Goal: Obtain resource: Obtain resource

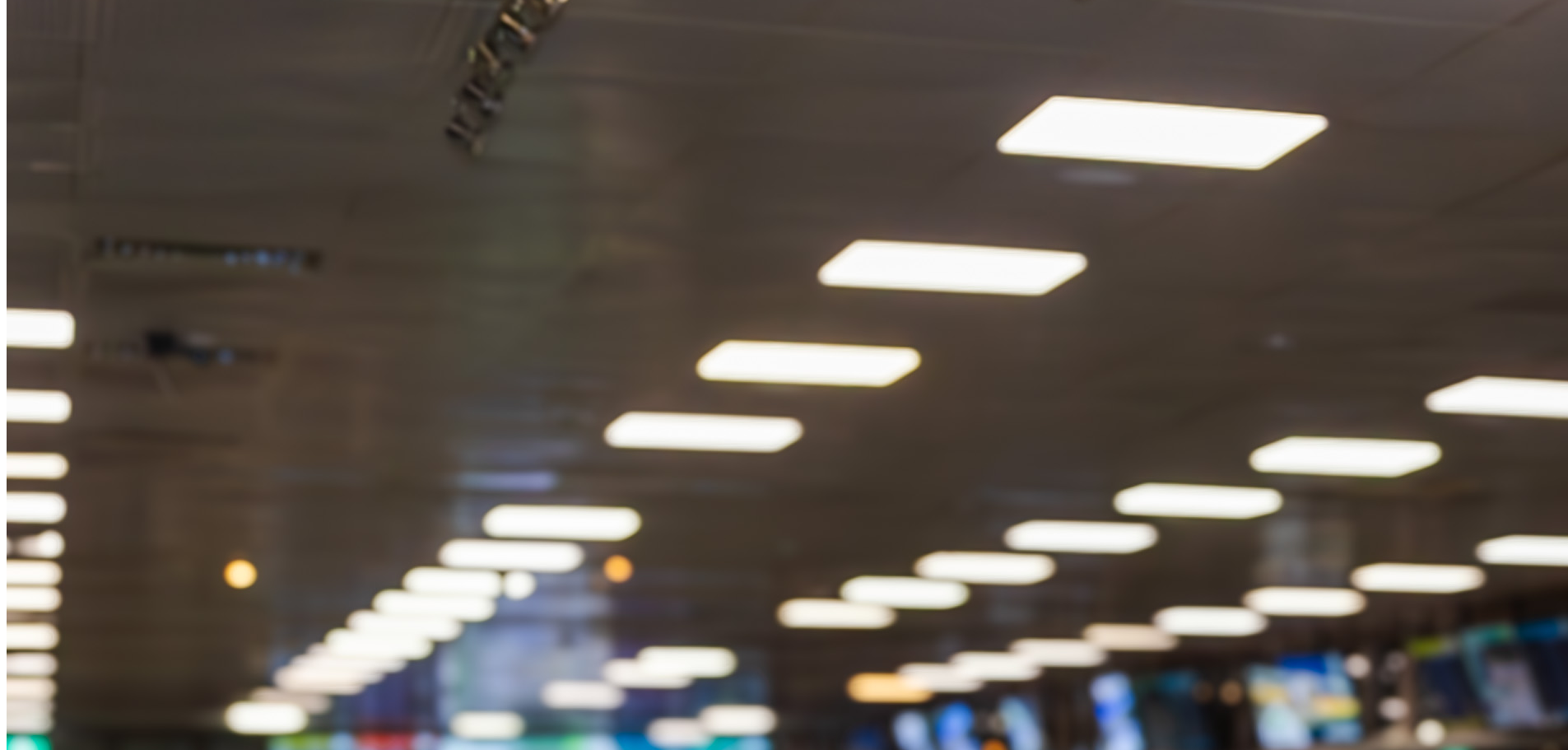
scroll to position [1977, 0]
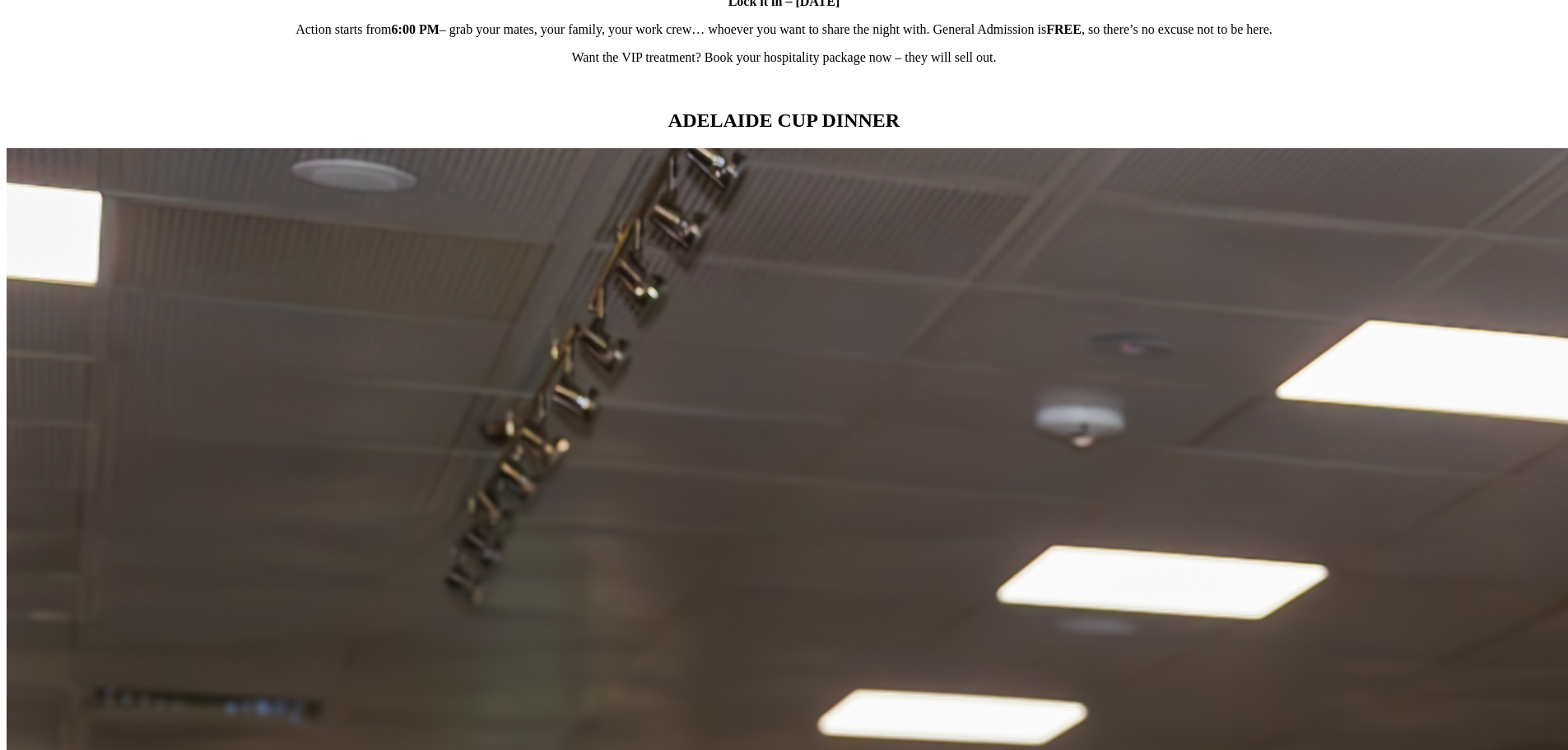
scroll to position [1894, 0]
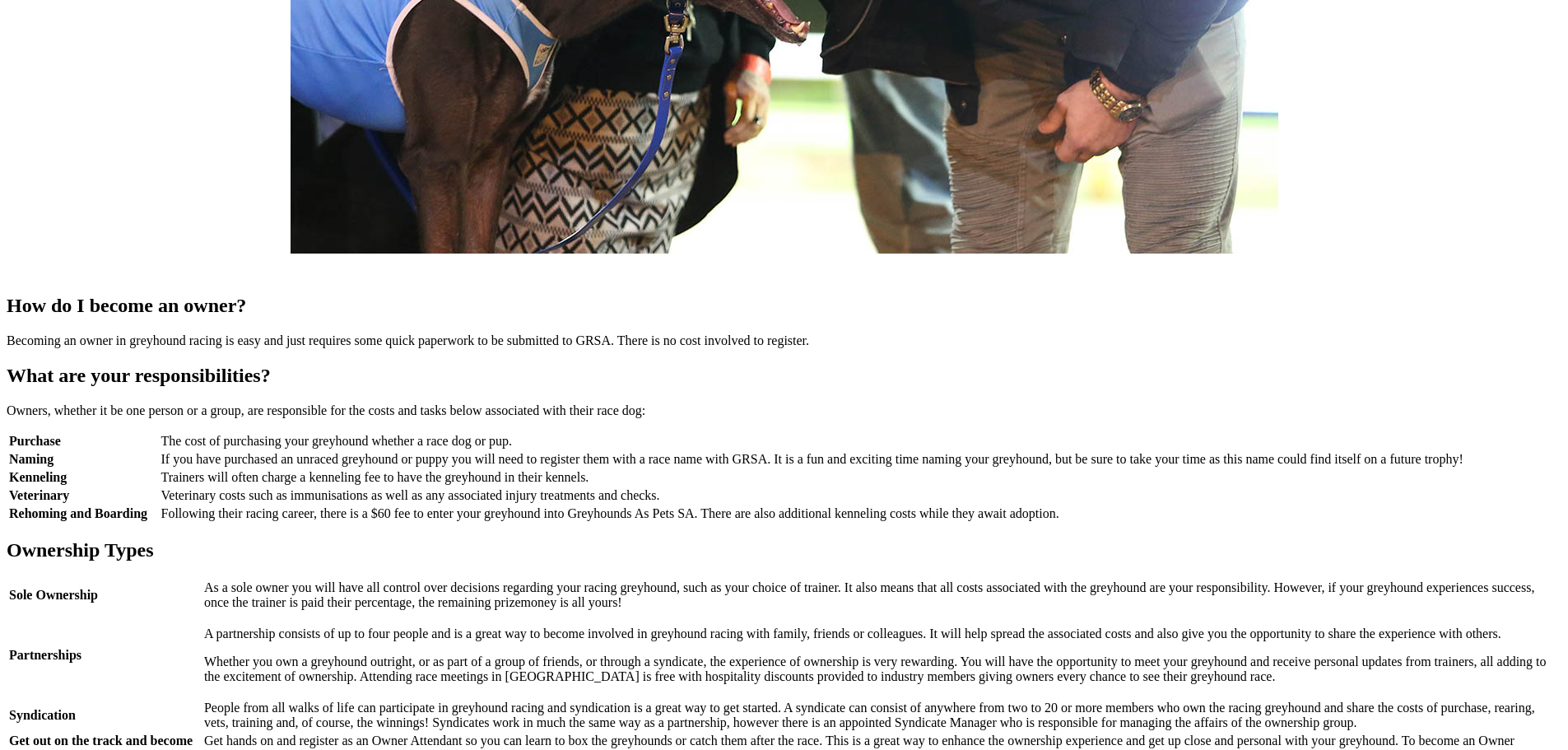
scroll to position [1235, 0]
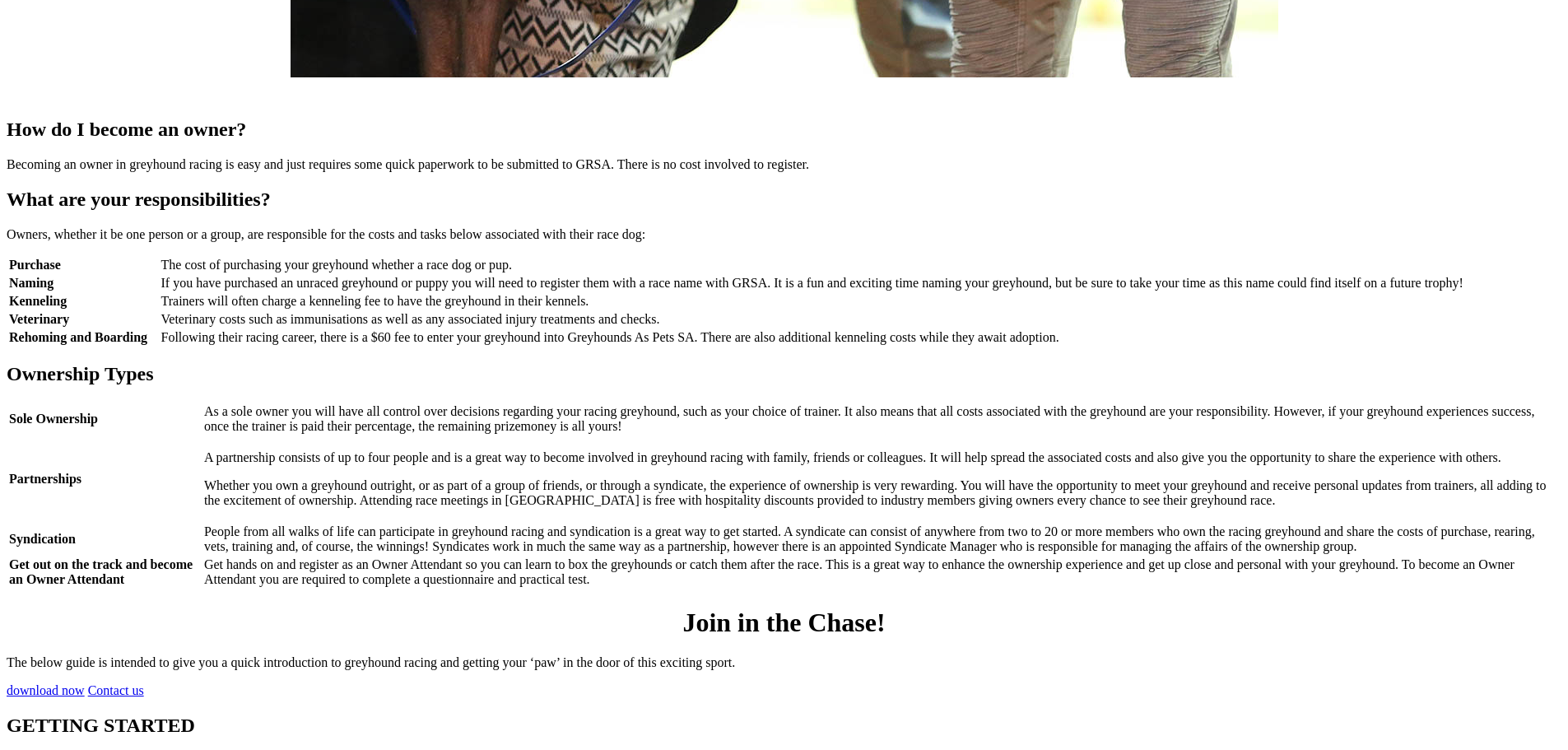
scroll to position [1812, 0]
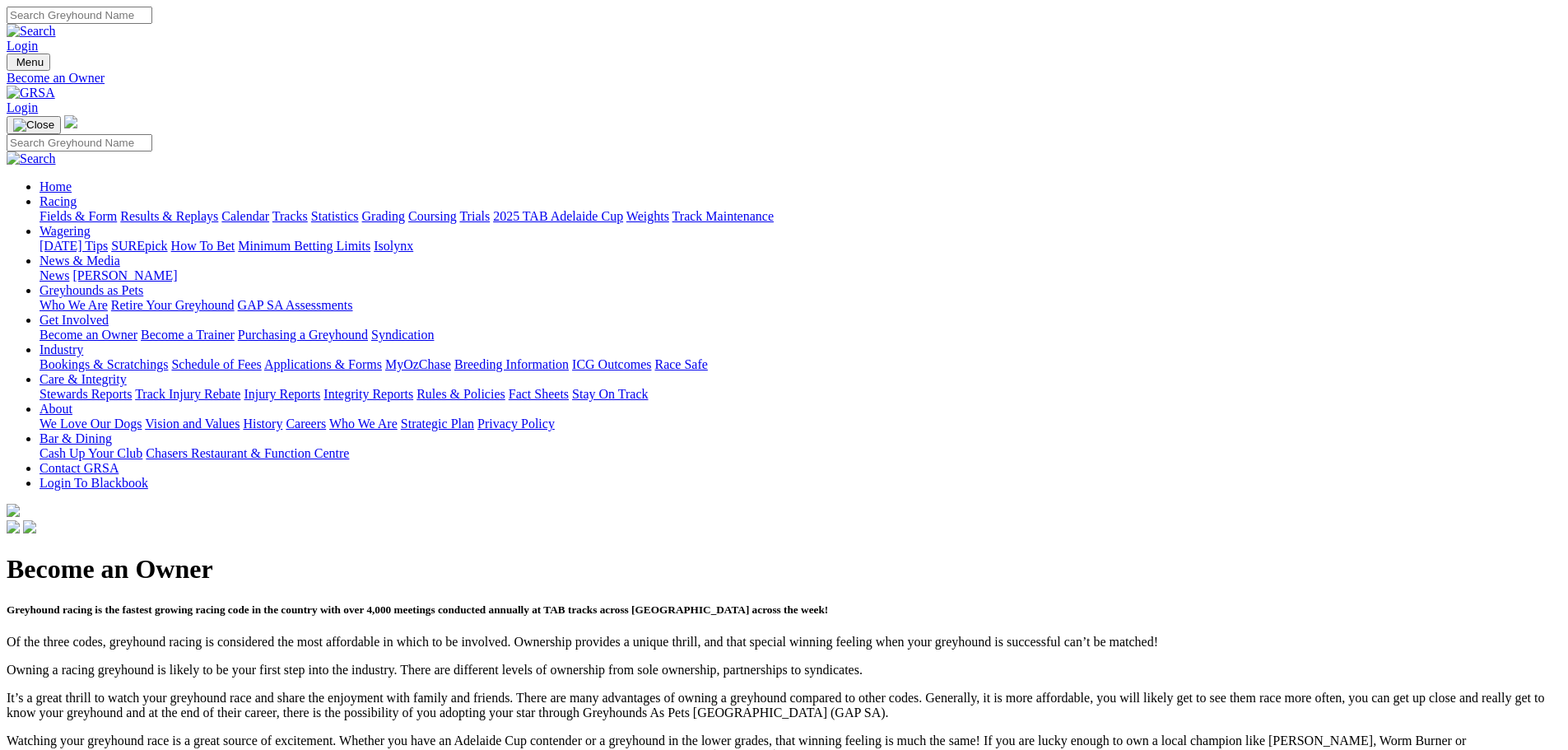
click at [234, 328] on link "Become a Trainer" at bounding box center [187, 335] width 94 height 14
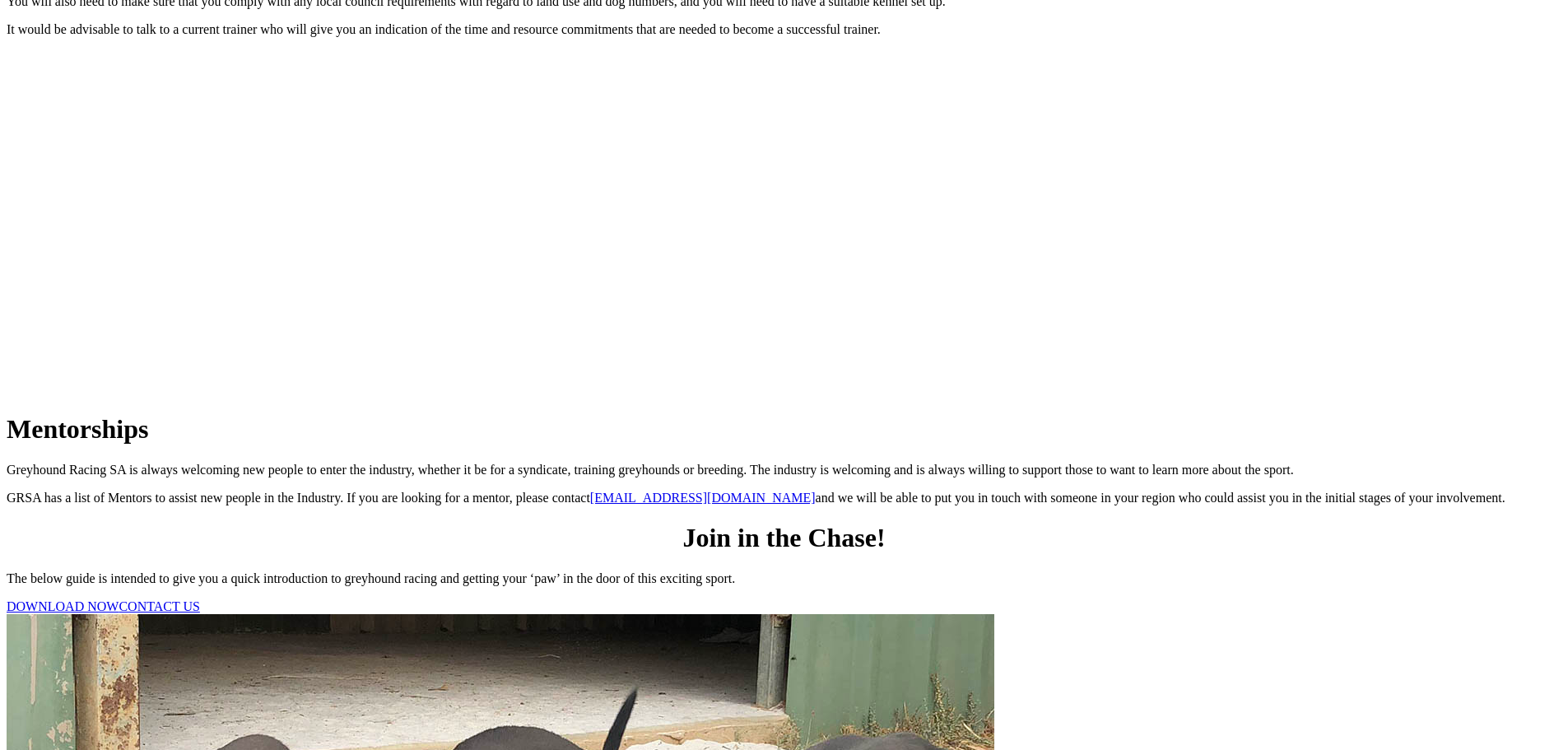
scroll to position [247, 0]
